Goal: Navigation & Orientation: Go to known website

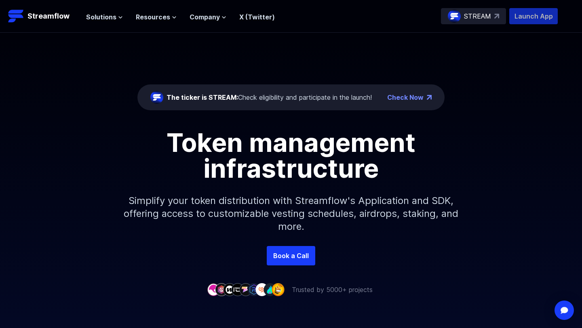
click at [529, 15] on p "Launch App" at bounding box center [533, 16] width 48 height 16
click at [485, 16] on p "STREAM" at bounding box center [477, 16] width 27 height 10
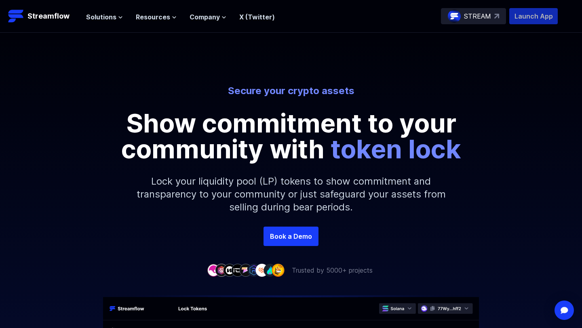
click at [539, 15] on p "Launch App" at bounding box center [533, 16] width 48 height 16
click at [513, 132] on div "Secure your crypto assets Show commitment to your community with token lock" at bounding box center [291, 123] width 461 height 78
click at [450, 78] on div "Secure your crypto assets Show commitment to your community with token lock Loc…" at bounding box center [291, 130] width 582 height 194
click at [554, 15] on p "Launch App" at bounding box center [533, 16] width 48 height 16
